Goal: Connect with others: Participate in discussion

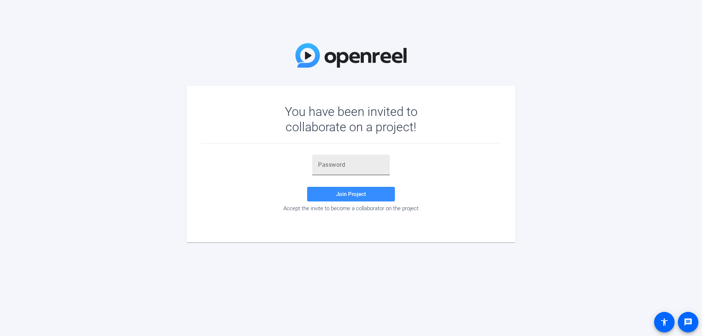
click at [360, 169] on input "text" at bounding box center [351, 164] width 66 height 9
paste input "#MC6uH"
type input "#MC6uH"
drag, startPoint x: 357, startPoint y: 165, endPoint x: 287, endPoint y: 156, distance: 71.1
click at [318, 160] on input "#MC6uH" at bounding box center [351, 164] width 66 height 9
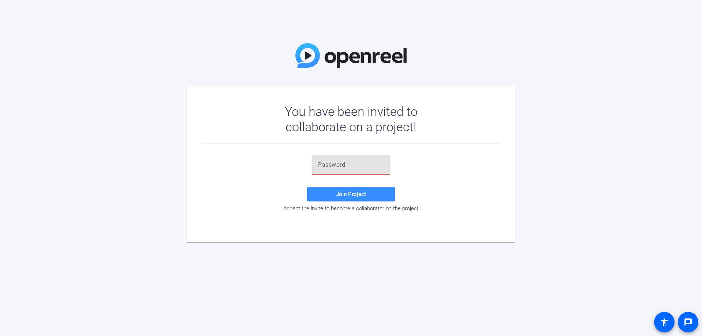
click at [349, 167] on input "text" at bounding box center [351, 164] width 66 height 9
paste input "m(Qe}r"
click at [358, 193] on span "Join Project" at bounding box center [351, 194] width 30 height 7
click at [360, 167] on input "m(Qe}r" at bounding box center [351, 164] width 66 height 9
type input "m(Qe}r"
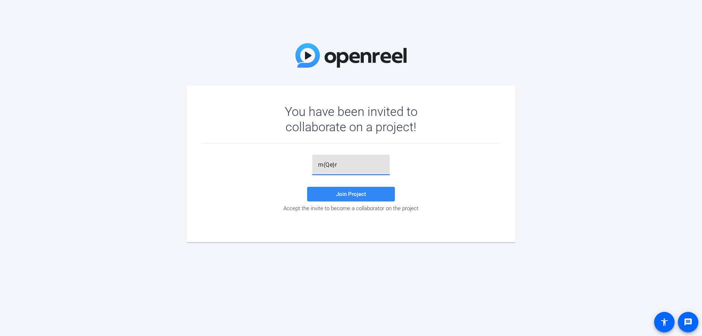
click at [337, 191] on span "Join Project" at bounding box center [351, 194] width 30 height 7
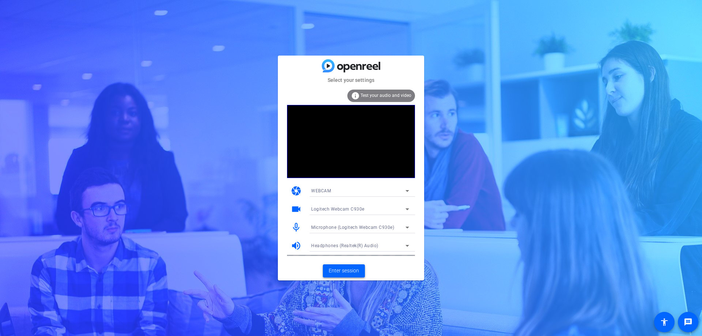
click at [343, 270] on span "Enter session" at bounding box center [344, 271] width 30 height 8
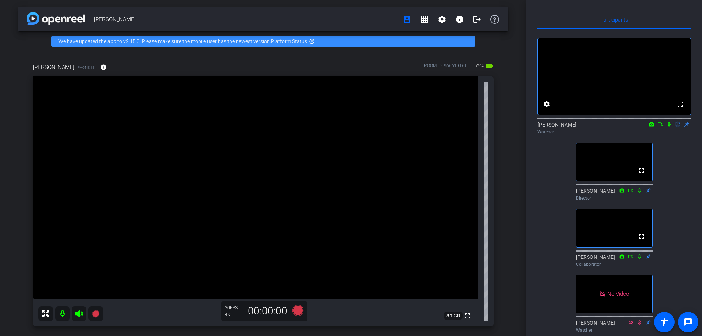
click at [668, 127] on icon at bounding box center [668, 124] width 3 height 5
click at [659, 127] on icon at bounding box center [660, 124] width 6 height 5
click at [668, 126] on icon at bounding box center [669, 124] width 4 height 4
click at [669, 127] on icon at bounding box center [669, 124] width 4 height 5
click at [669, 127] on icon at bounding box center [669, 124] width 6 height 5
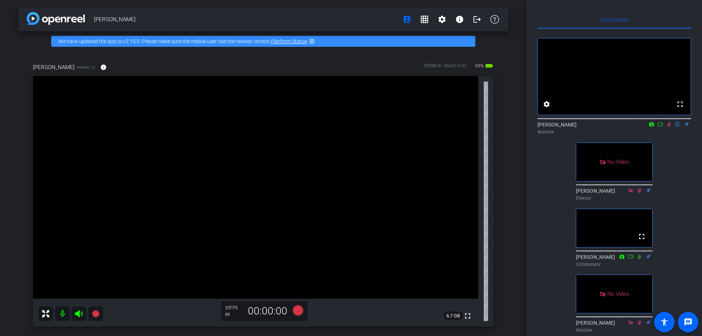
click at [669, 127] on icon at bounding box center [669, 124] width 6 height 5
click at [670, 127] on icon at bounding box center [668, 124] width 3 height 5
click at [661, 183] on div "fullscreen settings [PERSON_NAME] flip Watcher fullscreen [PERSON_NAME] Directo…" at bounding box center [613, 215] width 153 height 373
click at [668, 127] on icon at bounding box center [669, 124] width 6 height 5
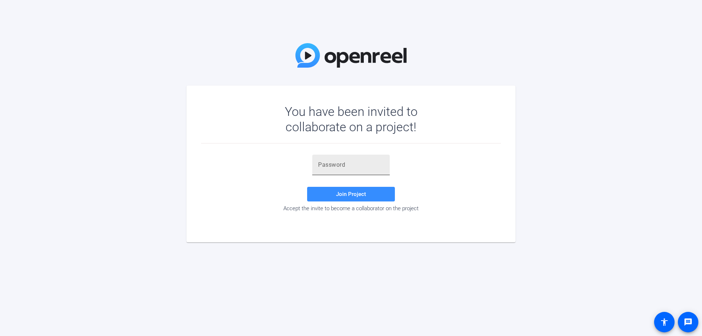
click at [323, 167] on input "text" at bounding box center [351, 164] width 66 height 9
paste input "m(Qe}r"
type input "m(Qe}r"
click at [366, 197] on span at bounding box center [351, 194] width 88 height 18
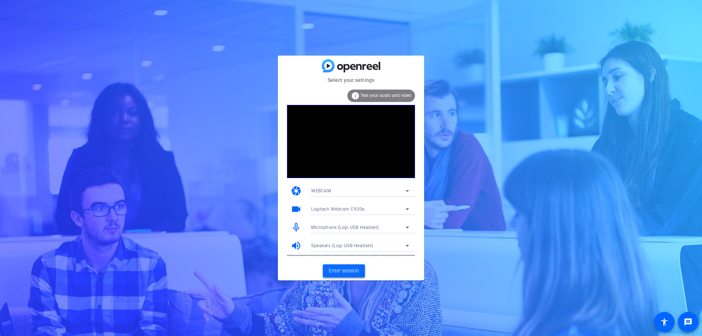
click at [352, 268] on span "Enter session" at bounding box center [344, 271] width 30 height 8
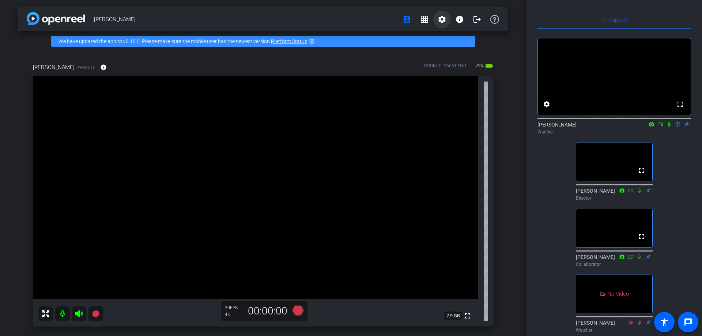
click at [446, 19] on mat-icon "settings" at bounding box center [441, 19] width 9 height 9
click at [685, 244] on div at bounding box center [351, 168] width 702 height 336
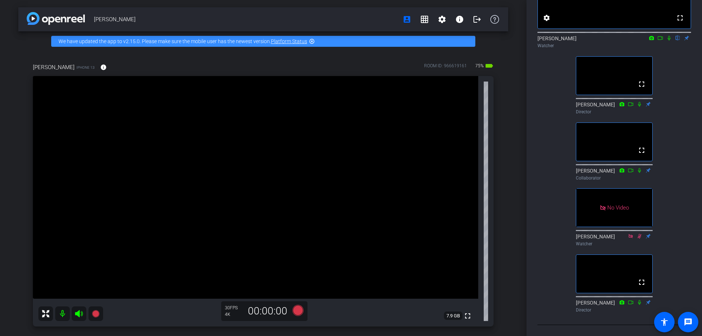
scroll to position [129, 0]
